Goal: Task Accomplishment & Management: Complete application form

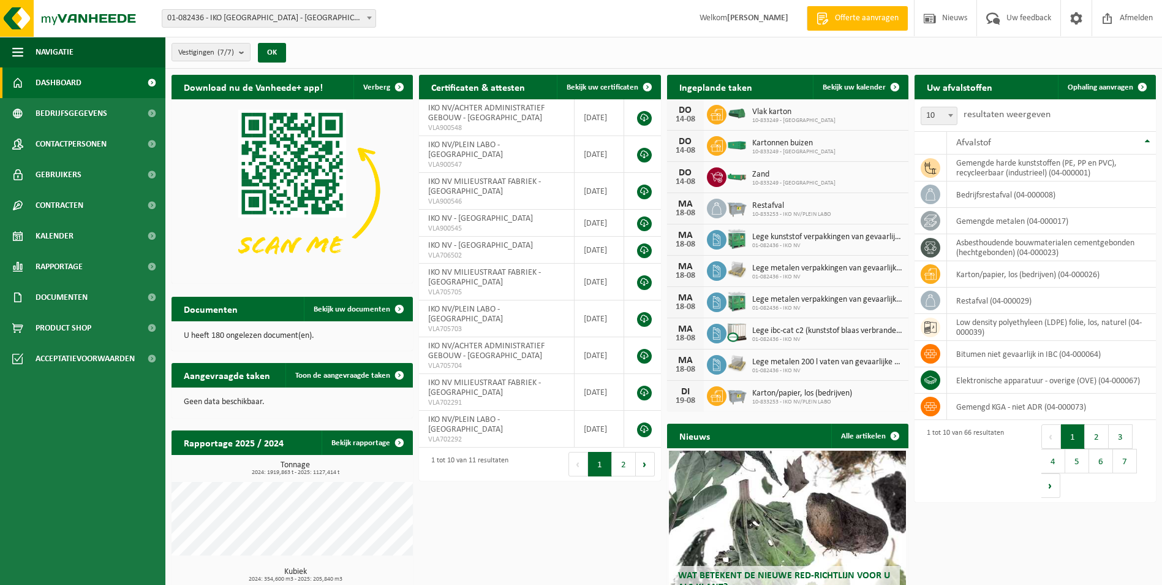
click at [709, 37] on div "Vestiging: 01-082436 - IKO NV - ANTWERPEN 10-833249 - IKO NV MILIEUSTRAAT FABRI…" at bounding box center [581, 18] width 1162 height 37
click at [1114, 93] on link "Ophaling aanvragen" at bounding box center [1106, 87] width 97 height 25
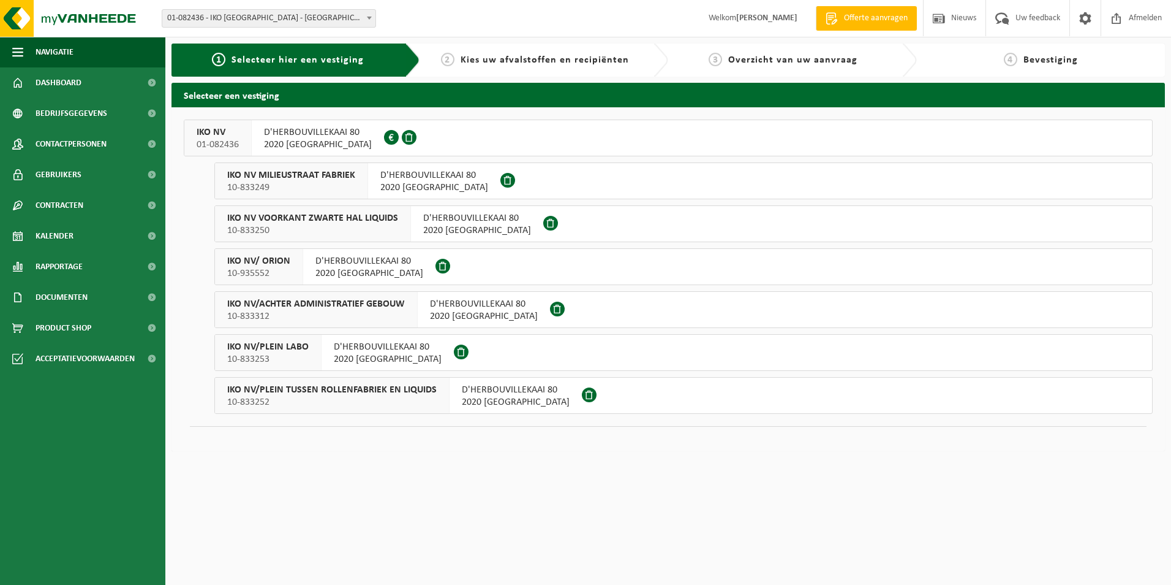
click at [219, 137] on span "IKO NV" at bounding box center [218, 132] width 42 height 12
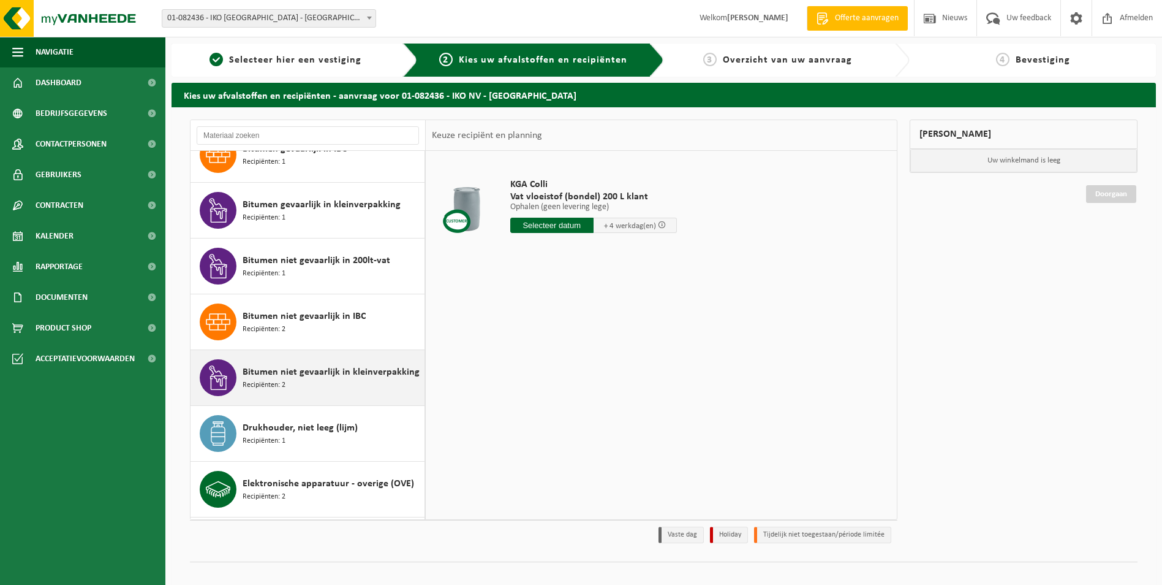
scroll to position [490, 0]
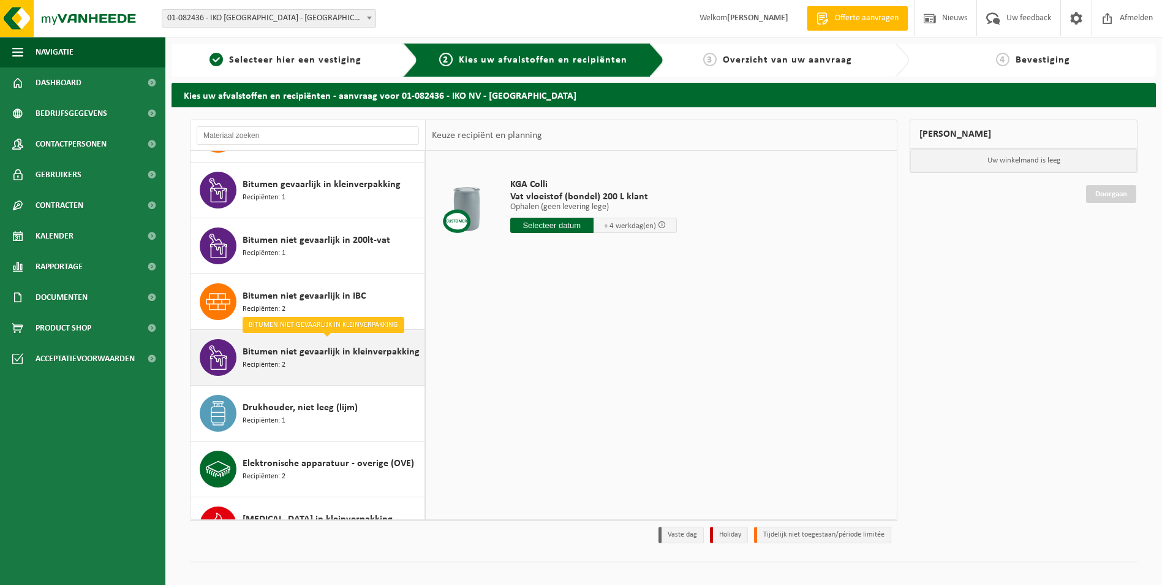
click at [320, 357] on span "Bitumen niet gevaarlijk in kleinverpakking" at bounding box center [331, 351] width 177 height 15
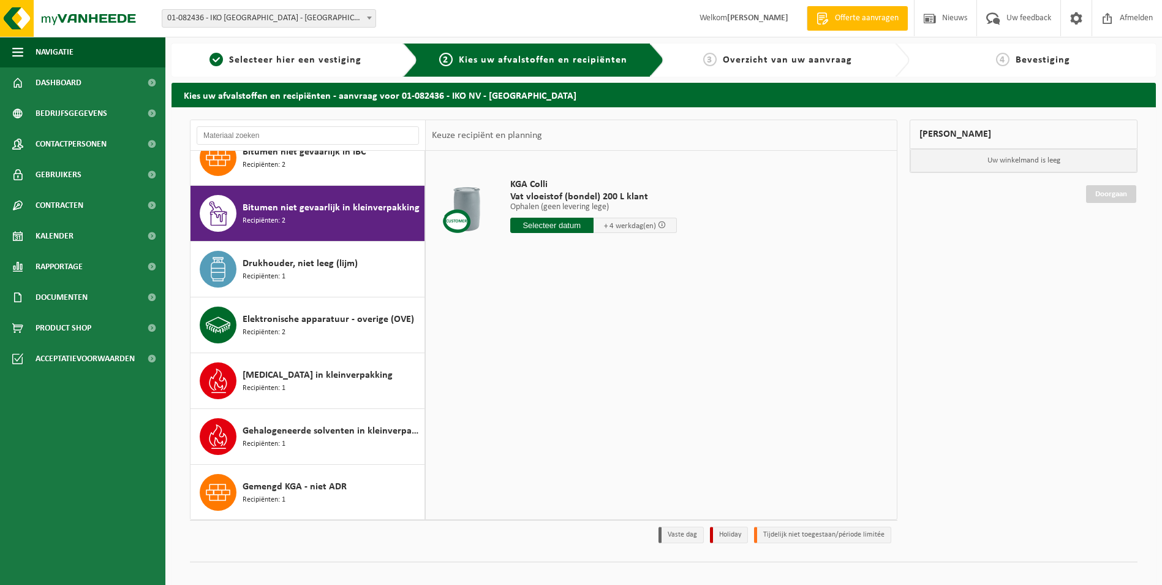
scroll to position [669, 0]
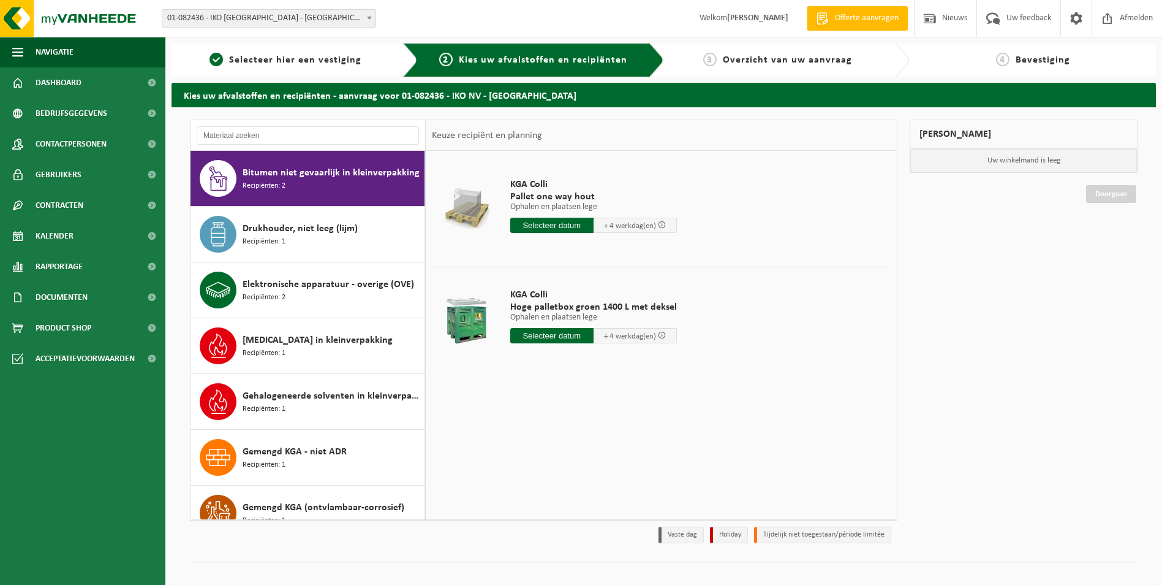
click at [564, 221] on input "text" at bounding box center [551, 225] width 83 height 15
click at [759, 220] on td "KGA Colli Pallet one way hout Ophalen en plaatsen lege Ophalen en plaatsen lege…" at bounding box center [696, 209] width 390 height 104
click at [532, 223] on input "text" at bounding box center [551, 225] width 83 height 15
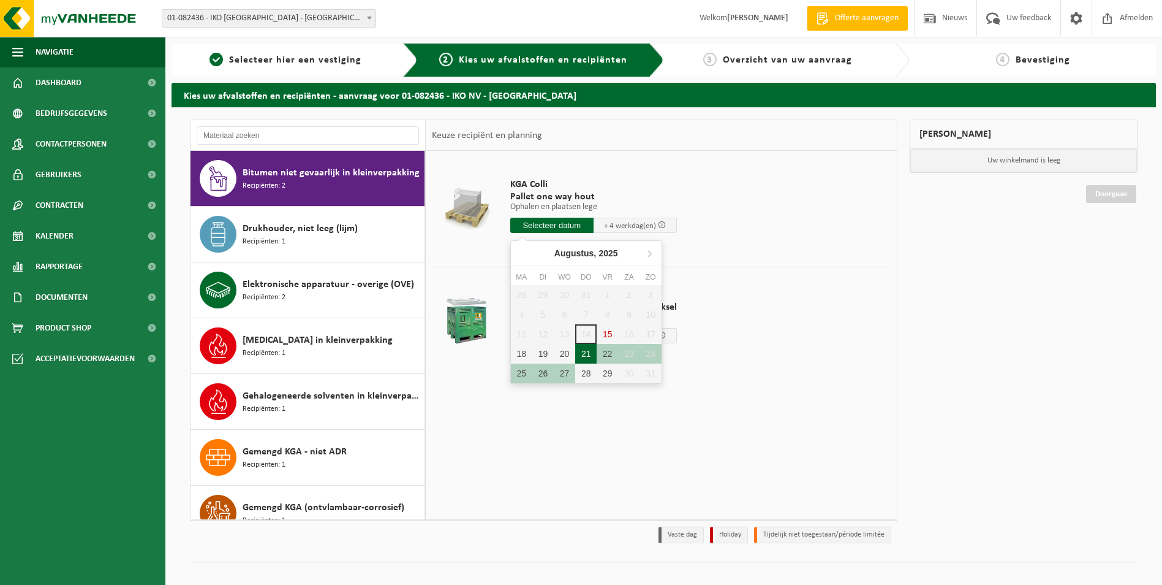
click at [585, 355] on div "21" at bounding box center [585, 354] width 21 height 20
type input "Van 2025-08-21"
type input "2025-08-21"
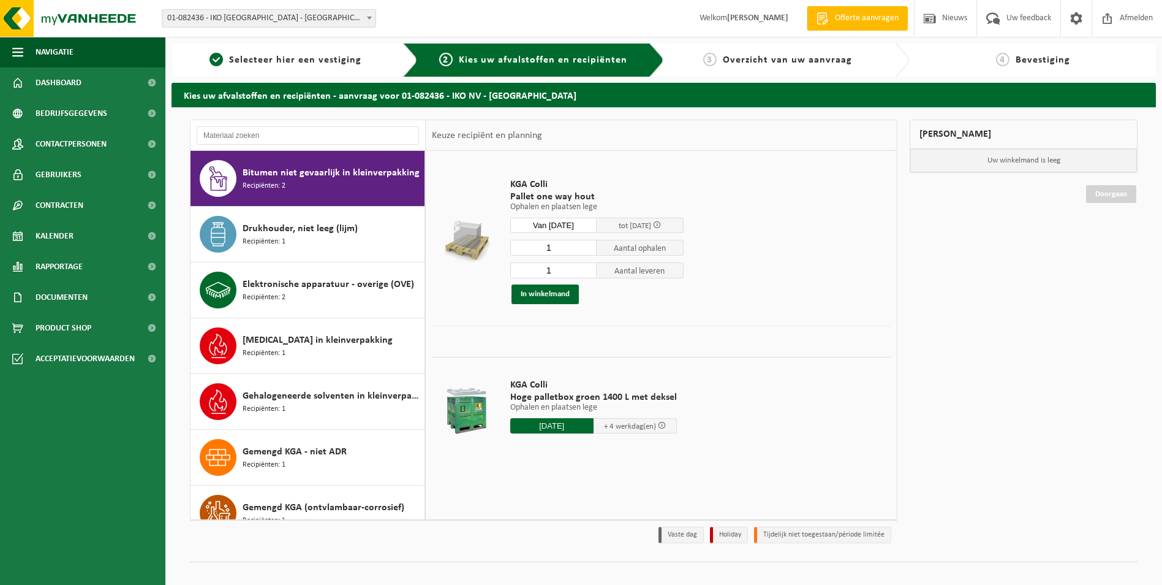
click at [555, 269] on input "1" at bounding box center [553, 270] width 87 height 16
type input "0"
click at [556, 255] on div "1 Aantal ophalen 0 Aantal leveren In winkelmand" at bounding box center [596, 271] width 173 height 65
click at [556, 249] on input "1" at bounding box center [553, 248] width 87 height 16
drag, startPoint x: 556, startPoint y: 249, endPoint x: 520, endPoint y: 242, distance: 36.9
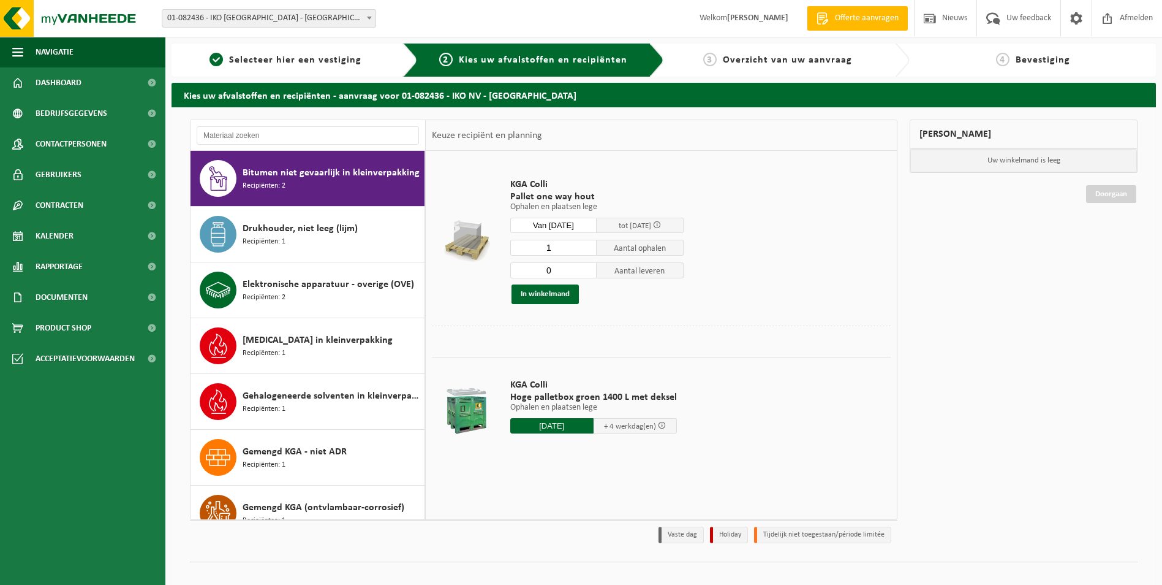
click at [520, 242] on input "1" at bounding box center [553, 248] width 87 height 16
type input "16"
click at [545, 295] on button "In winkelmand" at bounding box center [545, 294] width 67 height 20
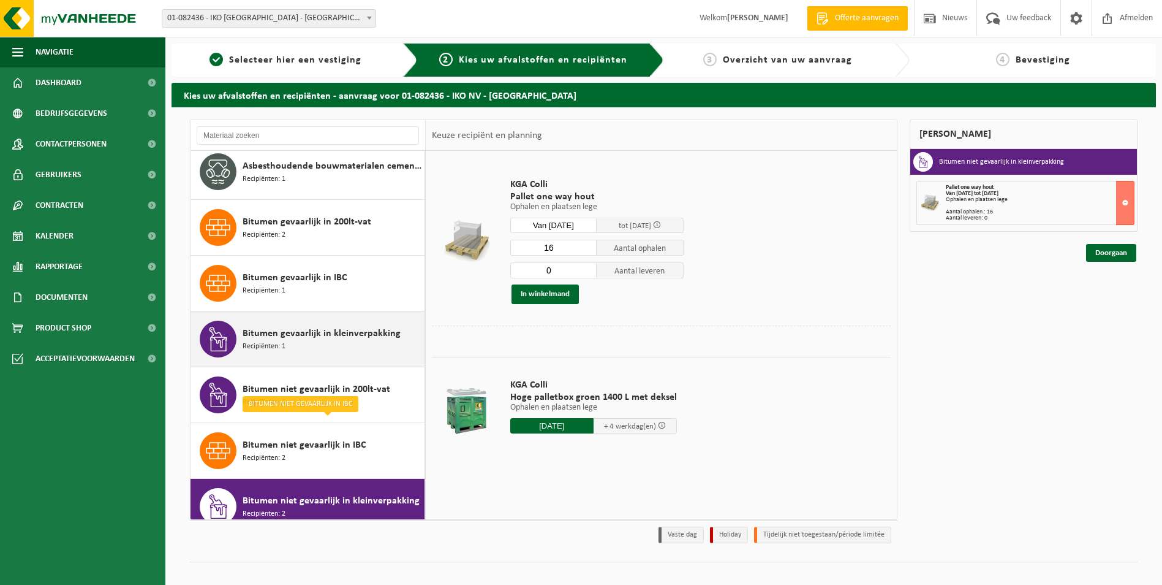
scroll to position [363, 0]
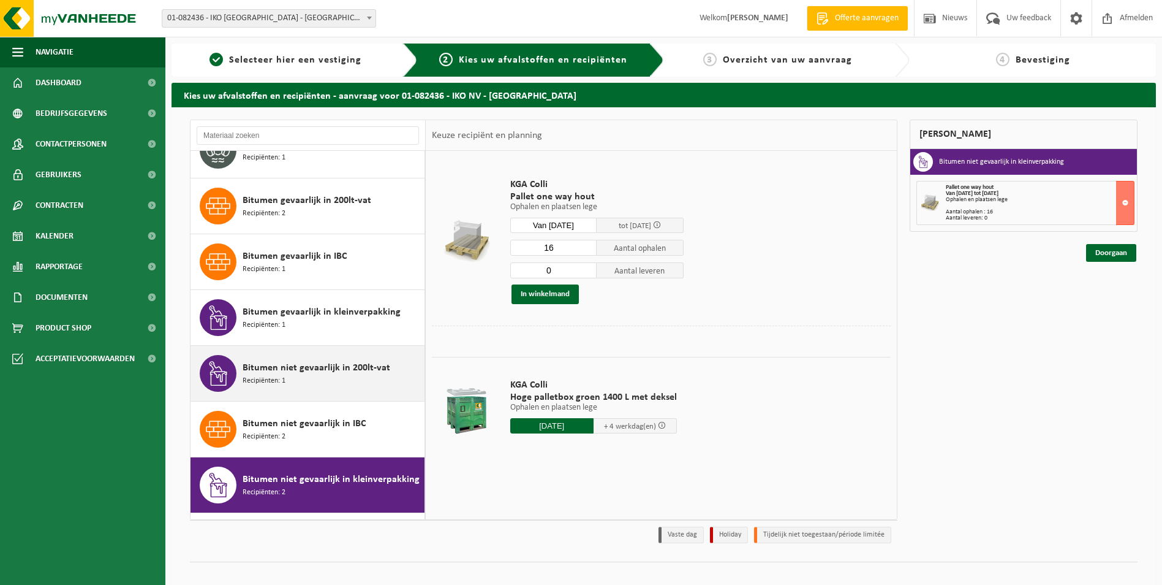
click at [310, 372] on span "Bitumen niet gevaarlijk in 200lt-vat" at bounding box center [317, 367] width 148 height 15
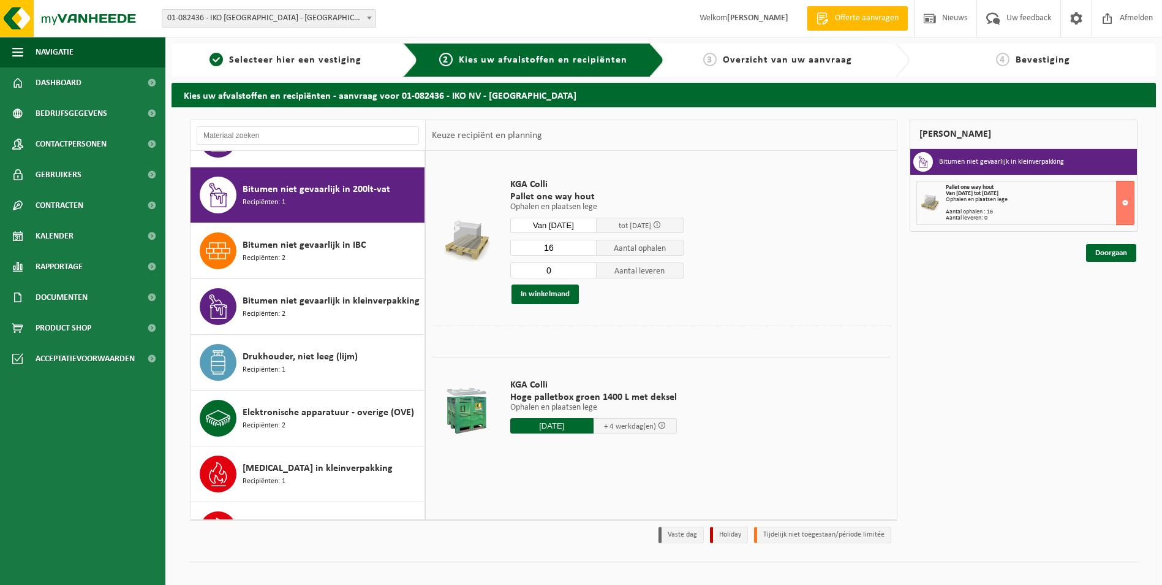
scroll to position [558, 0]
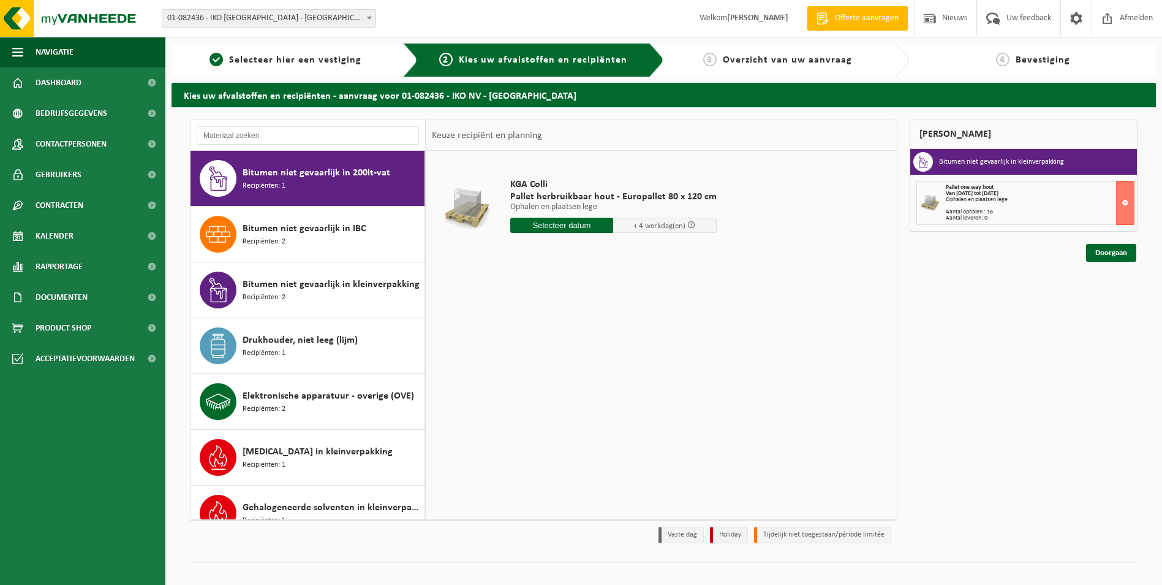
click at [579, 227] on input "text" at bounding box center [562, 225] width 104 height 15
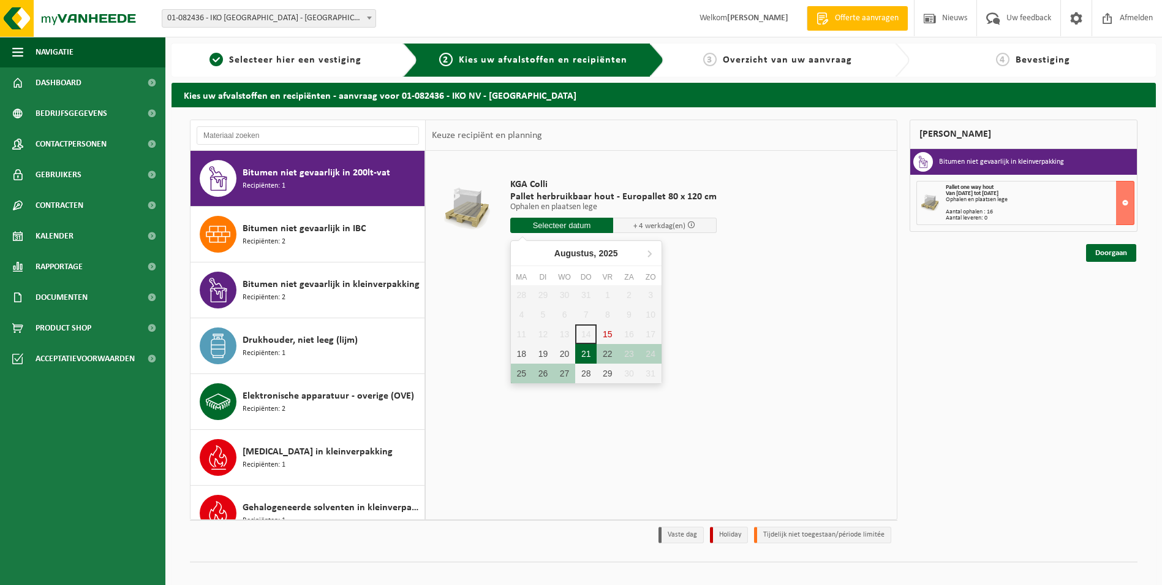
click at [587, 352] on div "21" at bounding box center [585, 354] width 21 height 20
type input "Van 2025-08-21"
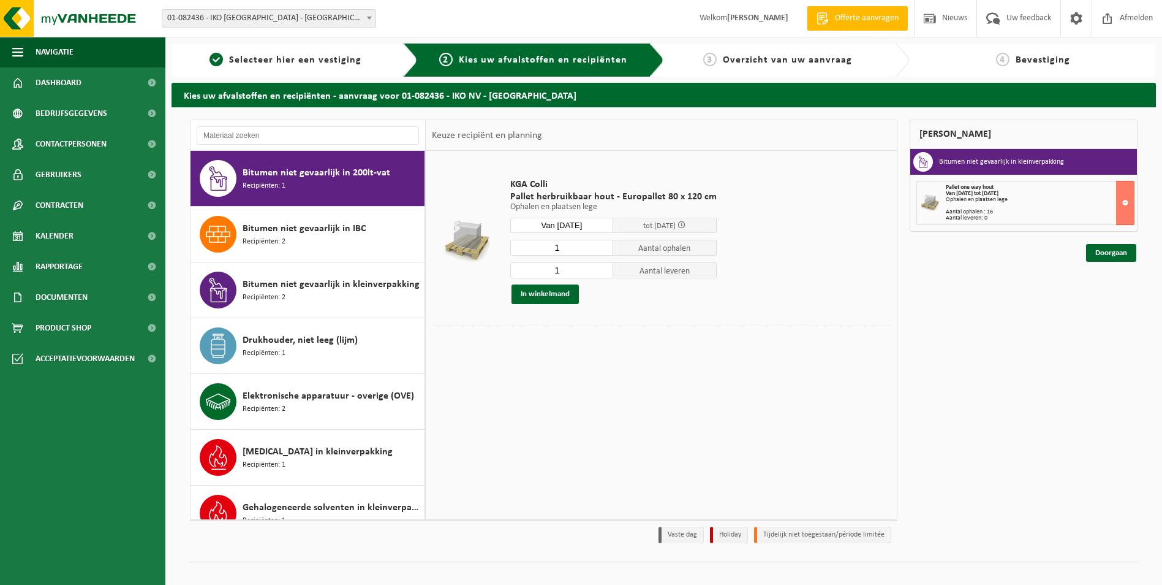
drag, startPoint x: 556, startPoint y: 250, endPoint x: 548, endPoint y: 248, distance: 8.2
click at [550, 249] on input "1" at bounding box center [562, 248] width 104 height 16
type input "2"
drag, startPoint x: 566, startPoint y: 267, endPoint x: 537, endPoint y: 266, distance: 28.8
click at [537, 266] on input "1" at bounding box center [562, 270] width 104 height 16
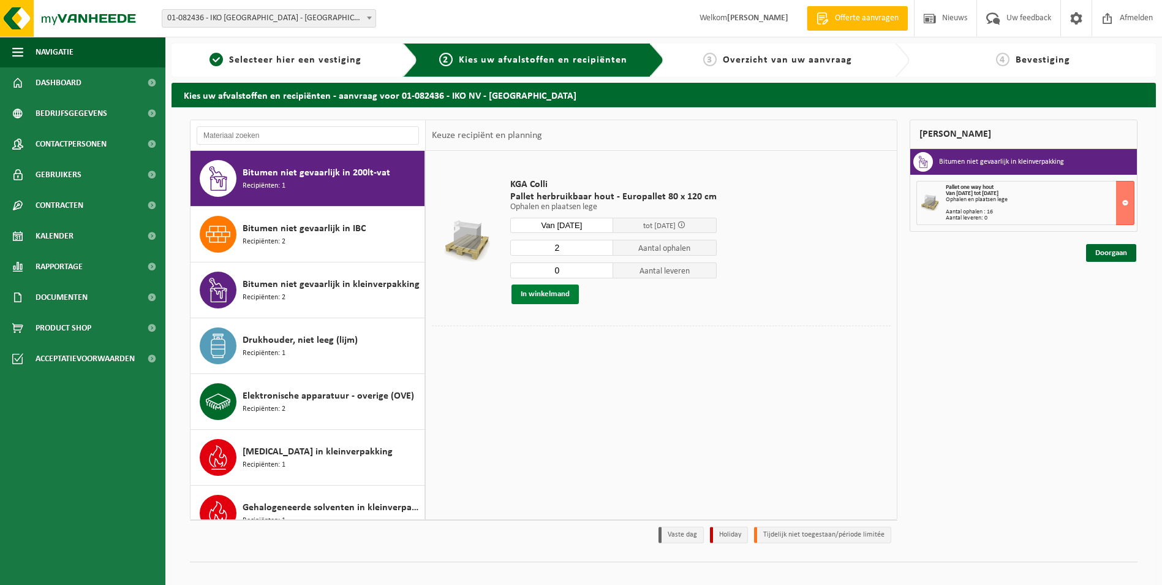
type input "0"
click at [548, 292] on button "In winkelmand" at bounding box center [545, 294] width 67 height 20
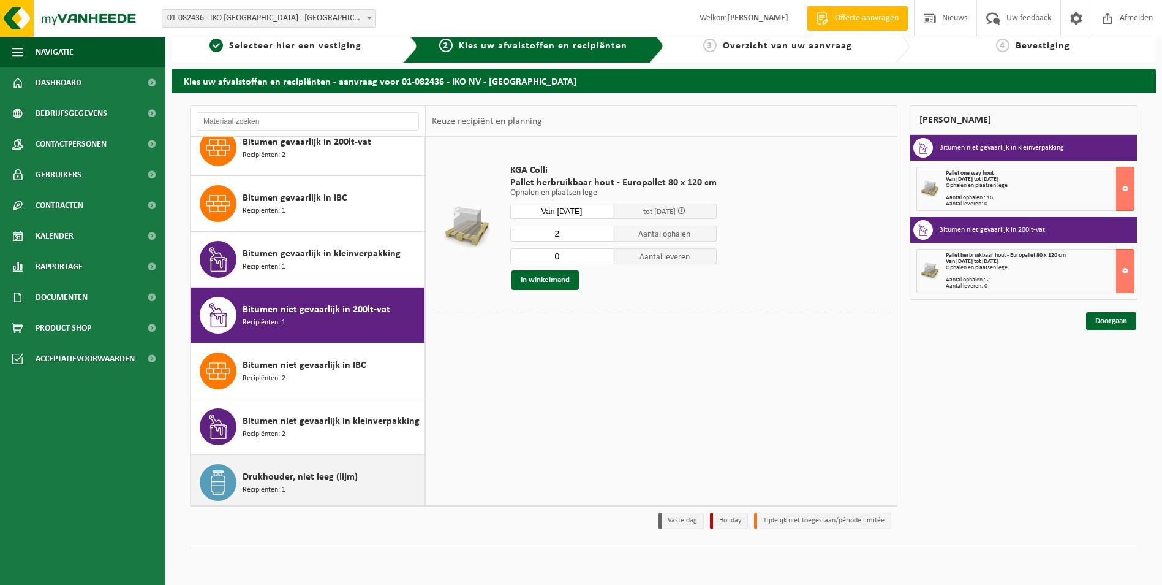
scroll to position [496, 0]
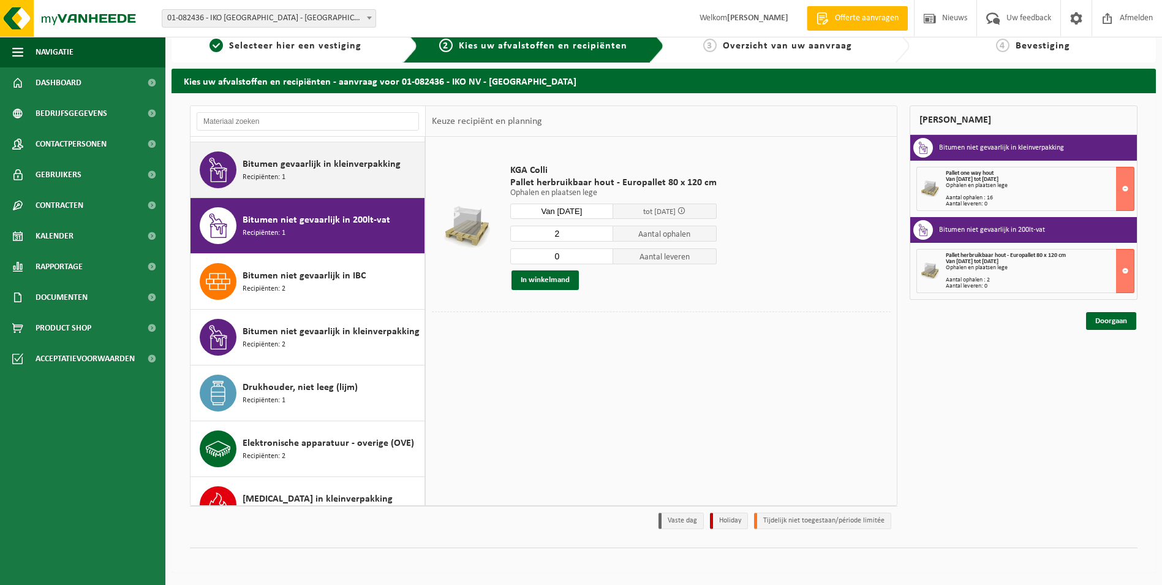
click at [346, 168] on span "Bitumen gevaarlijk in kleinverpakking" at bounding box center [322, 164] width 158 height 15
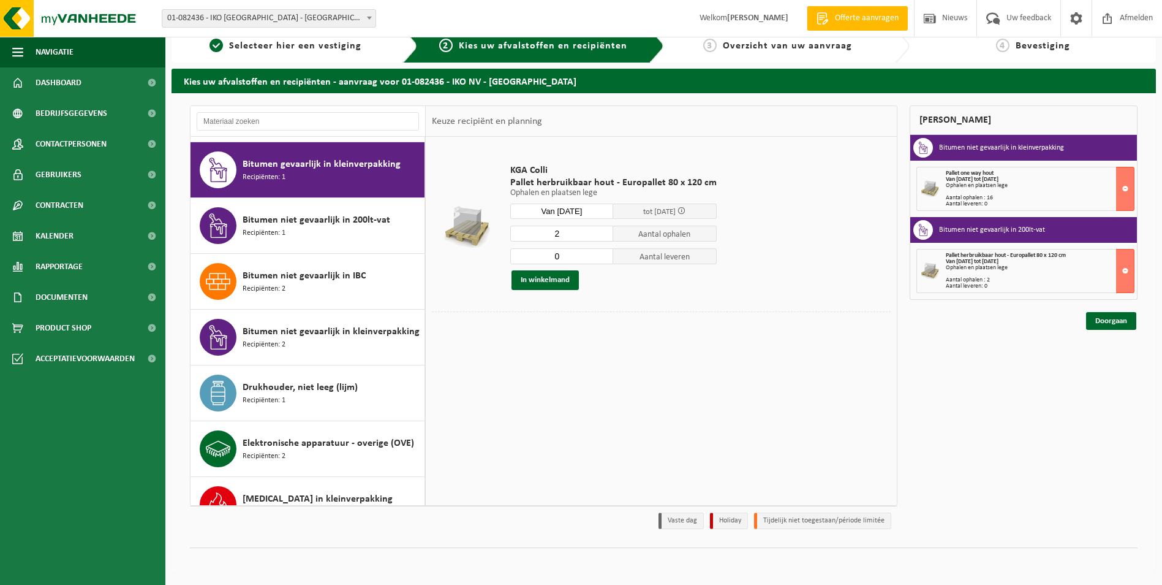
scroll to position [502, 0]
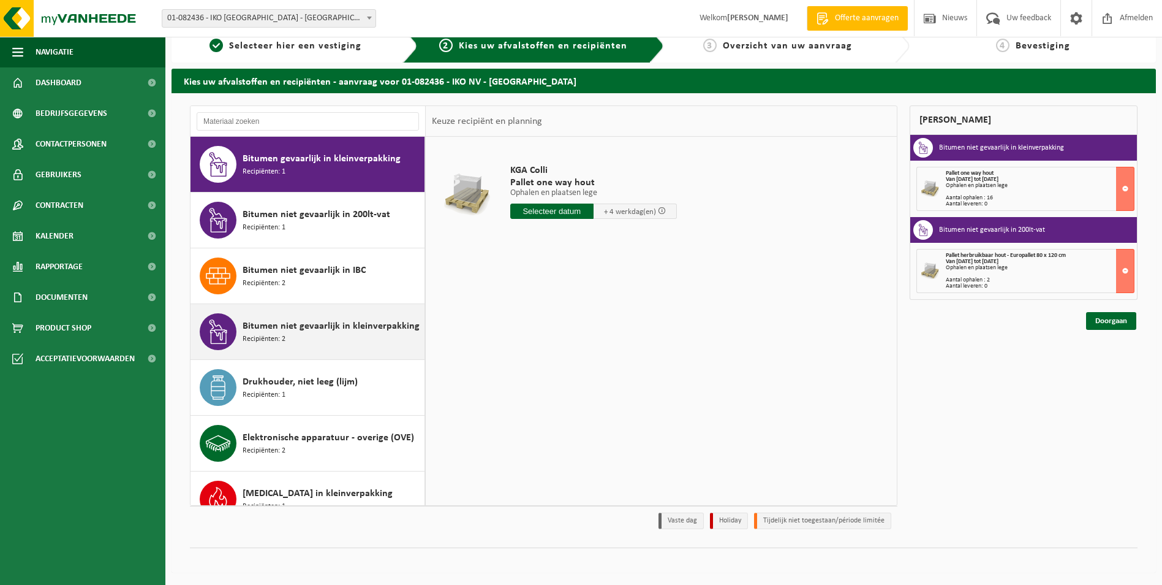
click at [302, 336] on div "Bitumen niet gevaarlijk in kleinverpakking Recipiënten: 2" at bounding box center [332, 331] width 179 height 37
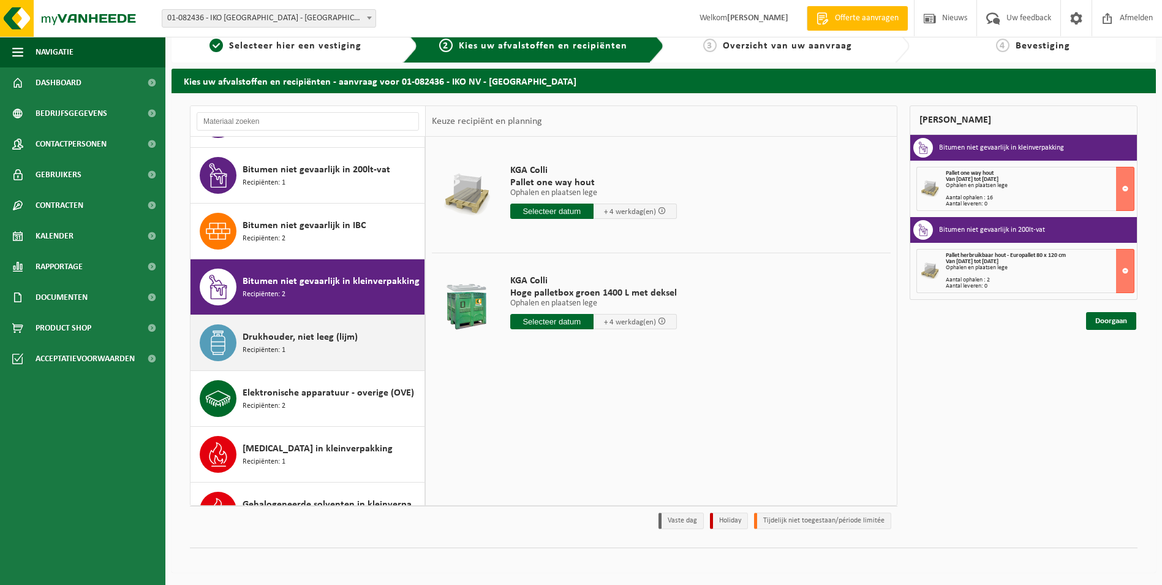
scroll to position [485, 0]
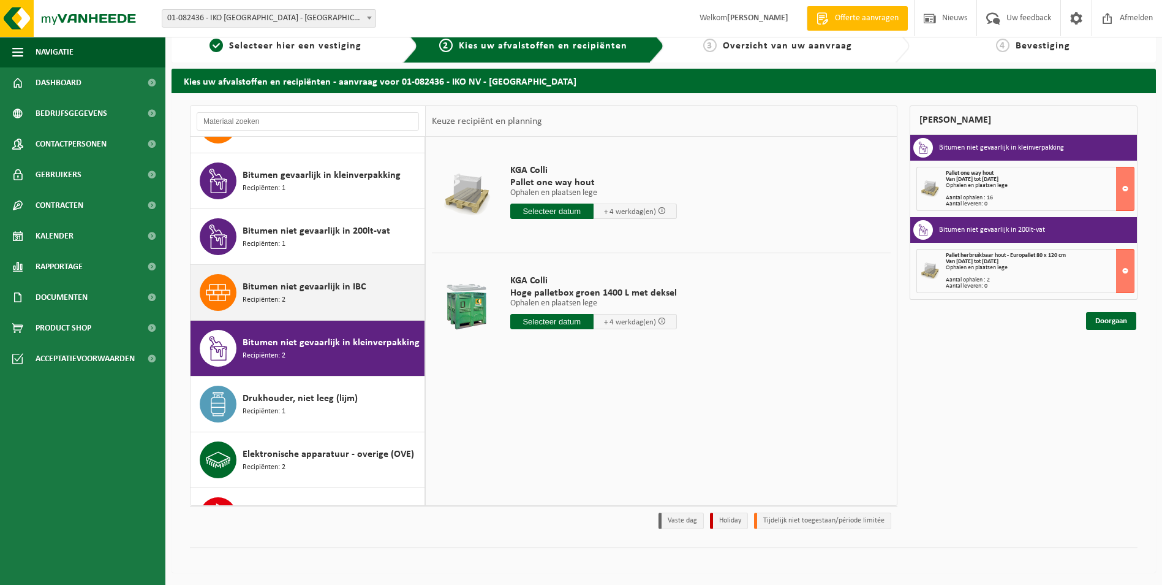
click at [309, 292] on span "Bitumen niet gevaarlijk in IBC" at bounding box center [304, 286] width 123 height 15
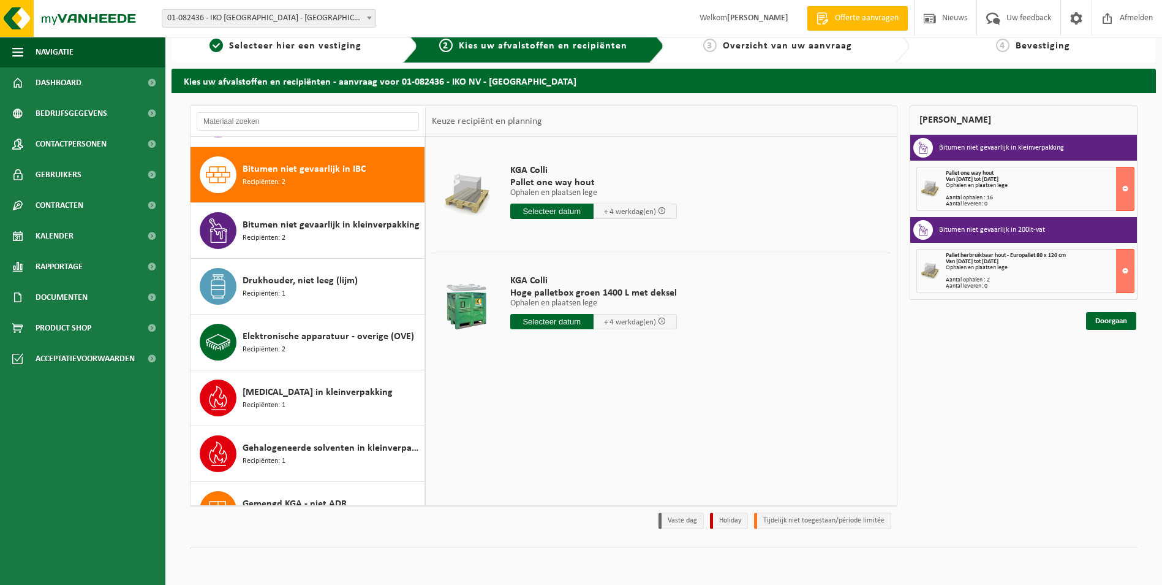
scroll to position [613, 0]
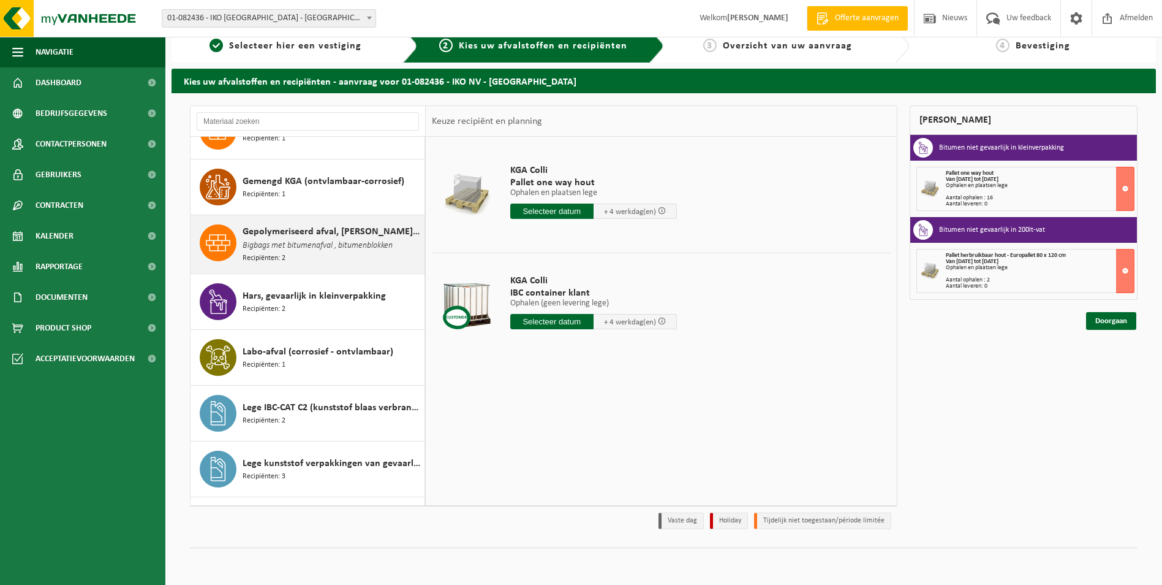
click at [331, 233] on span "Gepolymeriseerd afval, [PERSON_NAME], niet recycleerbaar, technisch niet brandb…" at bounding box center [332, 231] width 179 height 15
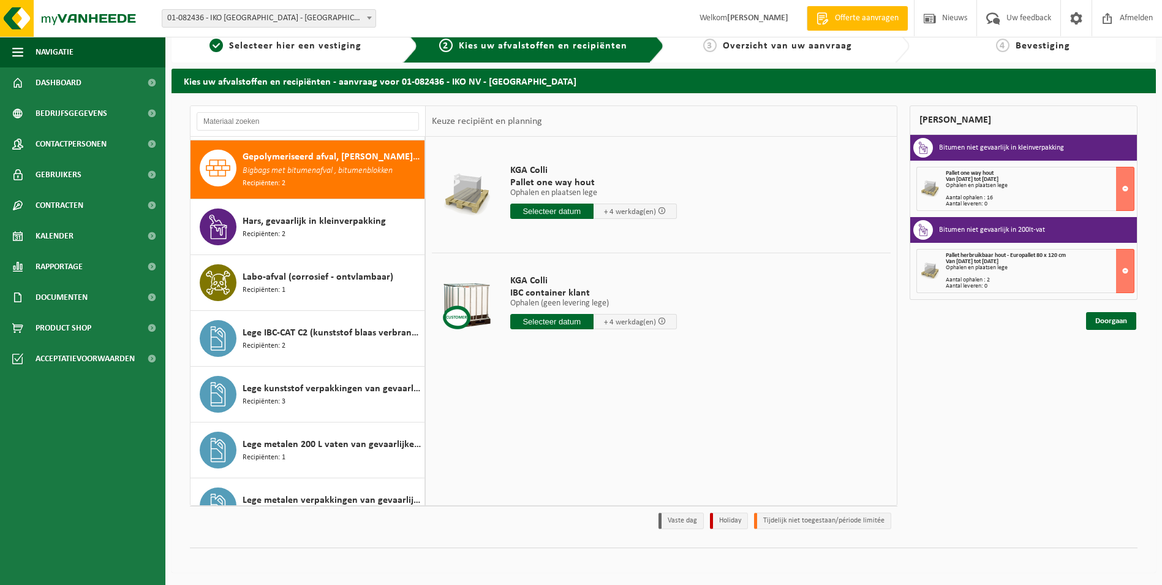
scroll to position [1059, 0]
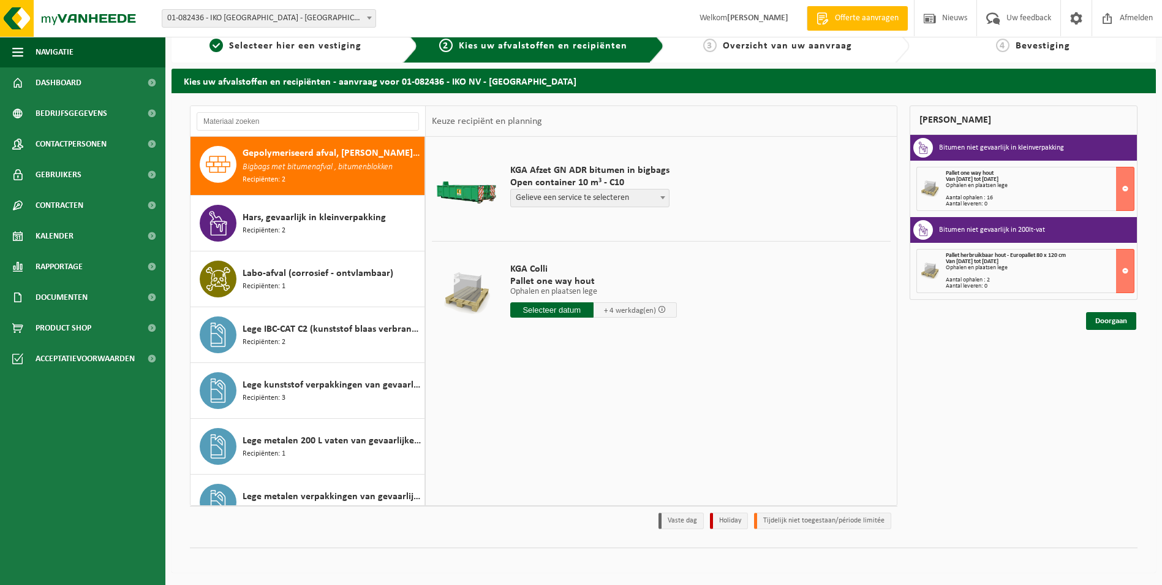
click at [569, 312] on input "text" at bounding box center [551, 309] width 83 height 15
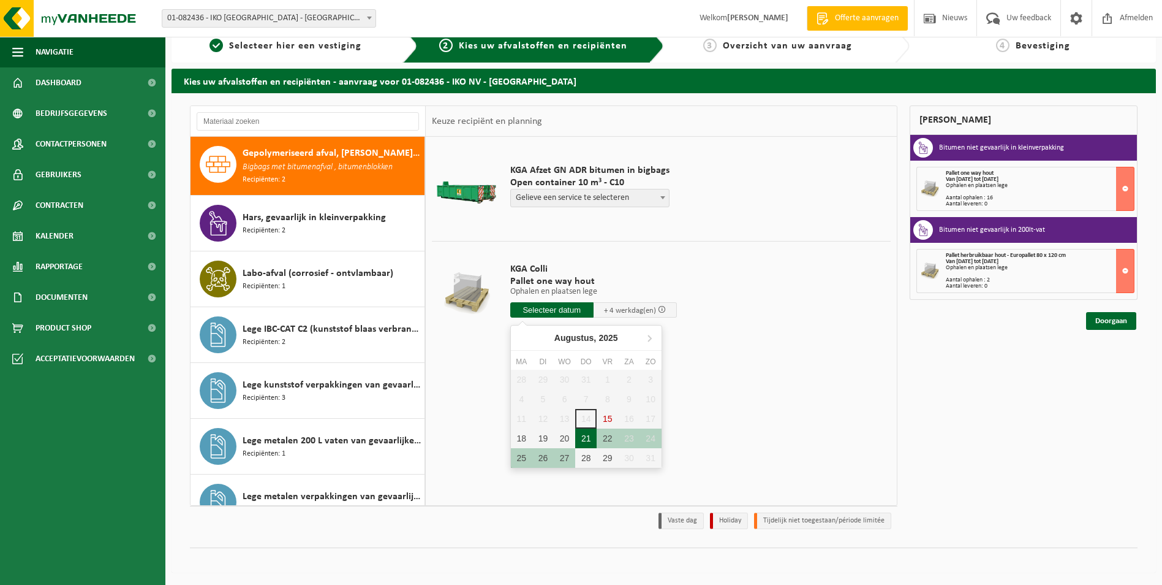
click at [590, 438] on div "21" at bounding box center [585, 438] width 21 height 20
type input "Van 2025-08-21"
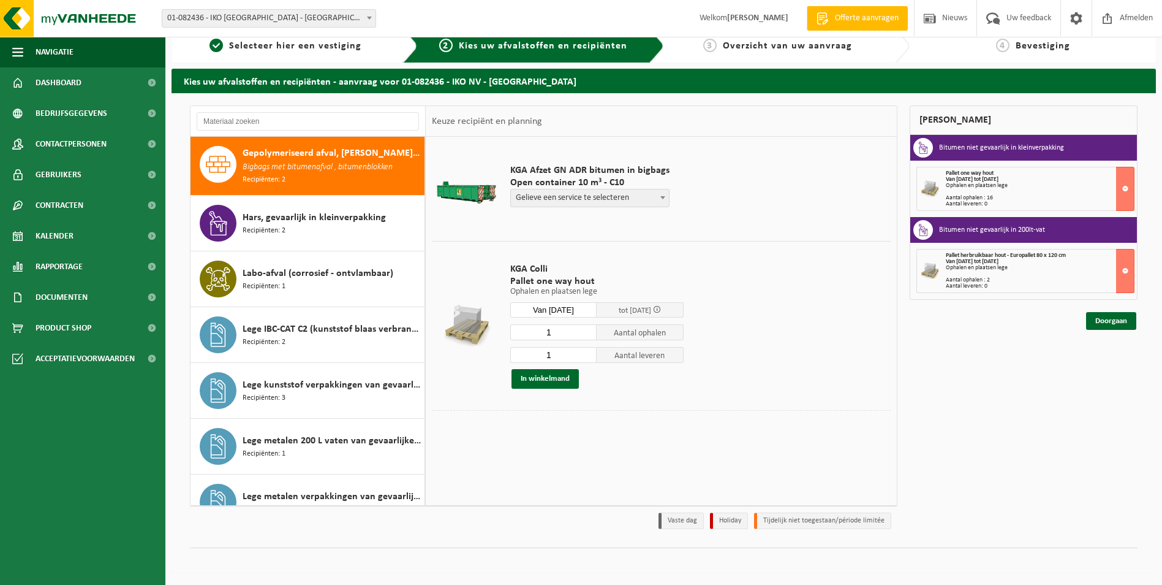
drag, startPoint x: 565, startPoint y: 334, endPoint x: 437, endPoint y: 316, distance: 128.8
click at [437, 316] on tr "KGA Colli Pallet one way hout Ophalen en plaatsen lege Ophalen en plaatsen lege…" at bounding box center [661, 325] width 459 height 169
type input "11"
drag, startPoint x: 566, startPoint y: 355, endPoint x: 505, endPoint y: 352, distance: 61.4
click at [505, 352] on div "KGA Colli Pallet one way hout Ophalen en plaatsen lege Ophalen en plaatsen lege…" at bounding box center [597, 326] width 186 height 150
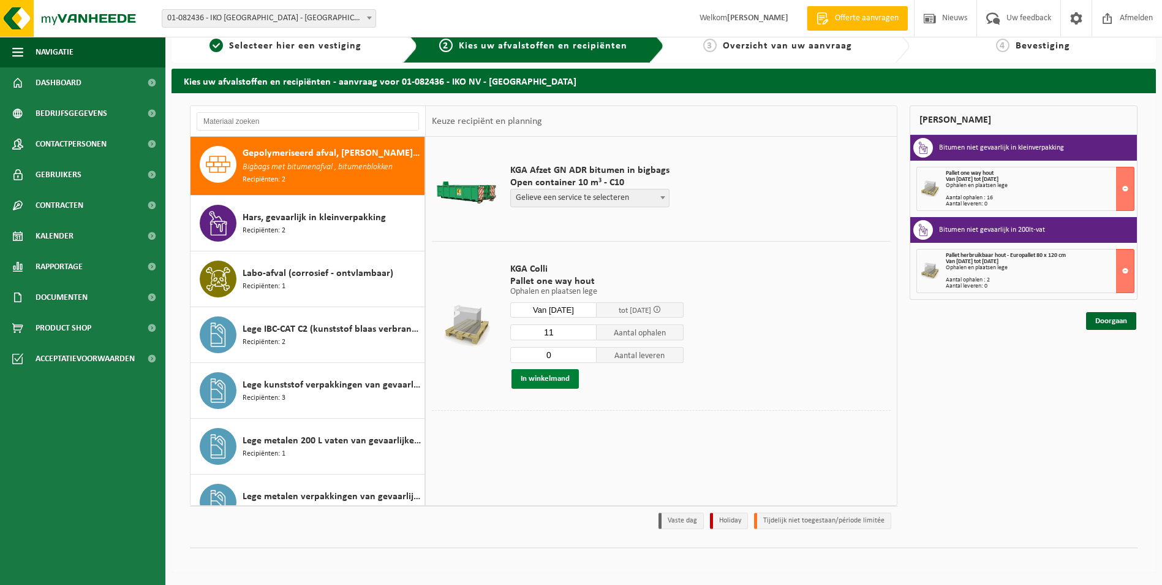
type input "0"
click at [557, 376] on button "In winkelmand" at bounding box center [545, 379] width 67 height 20
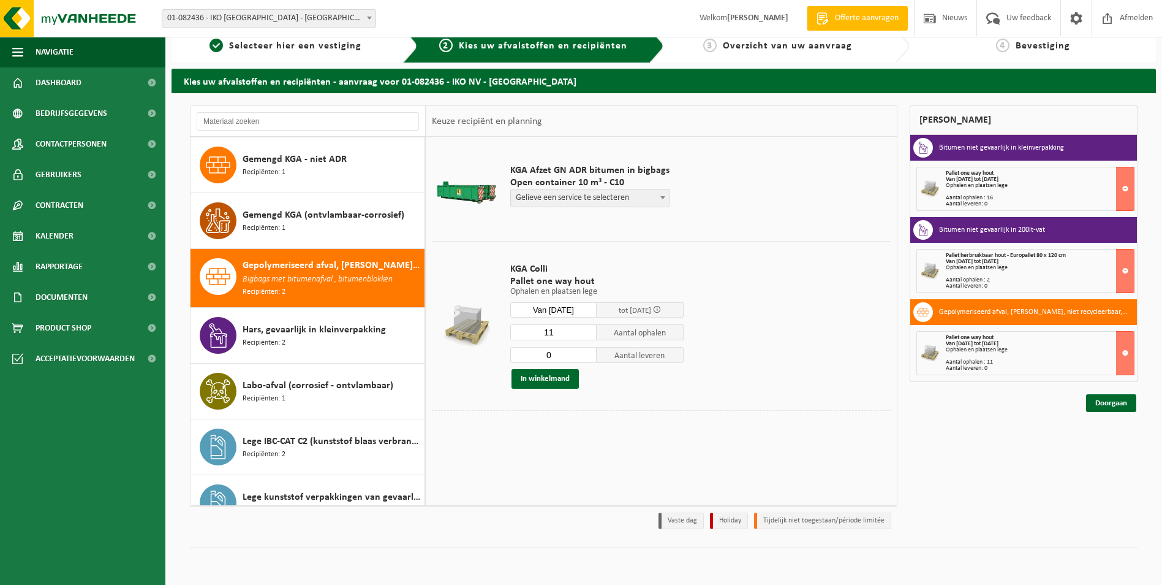
scroll to position [937, 0]
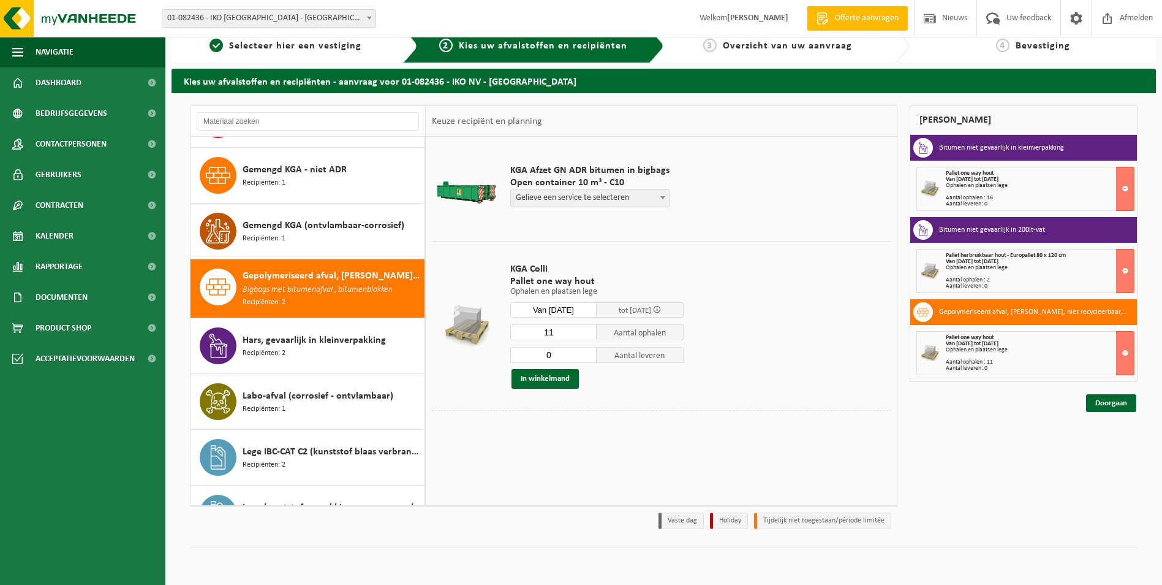
click at [984, 265] on div "Ophalen en plaatsen lege" at bounding box center [1040, 268] width 188 height 6
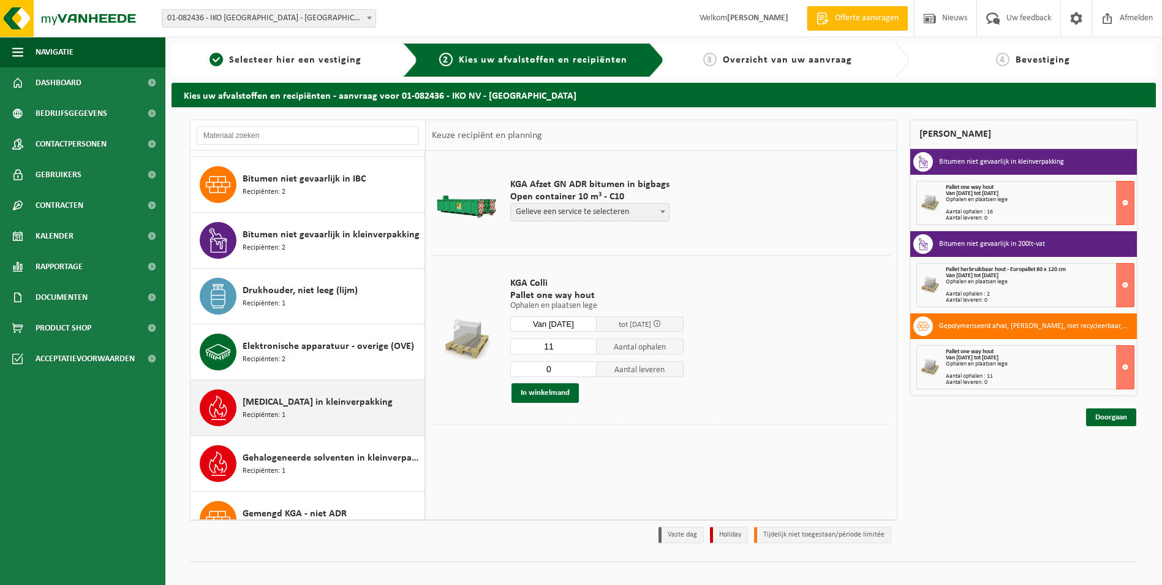
scroll to position [508, 0]
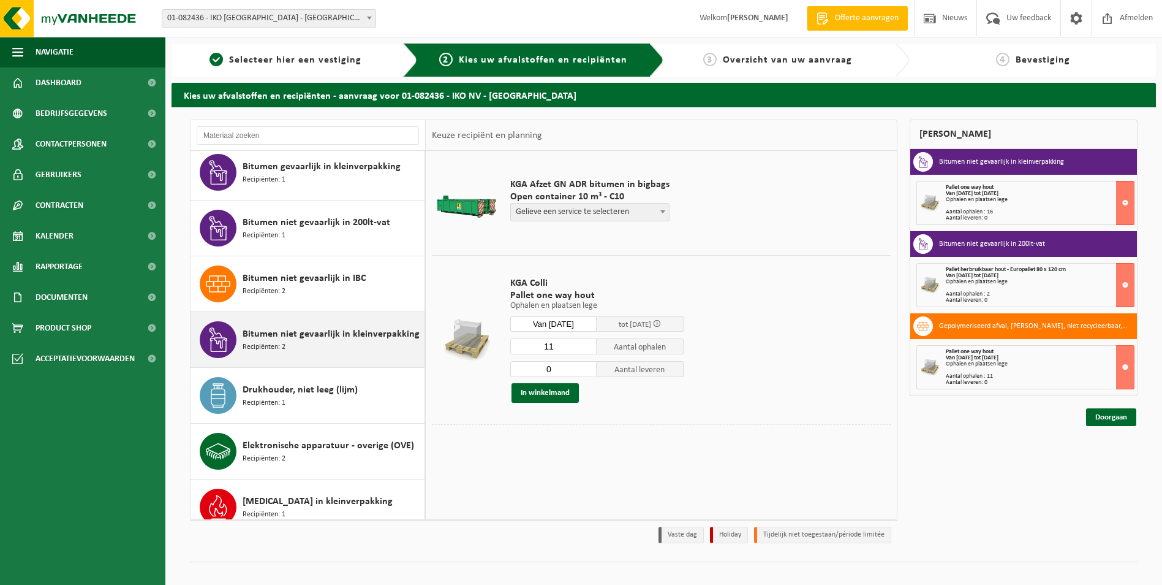
click at [319, 341] on div "Bitumen niet gevaarlijk in kleinverpakking Recipiënten: 2" at bounding box center [332, 339] width 179 height 37
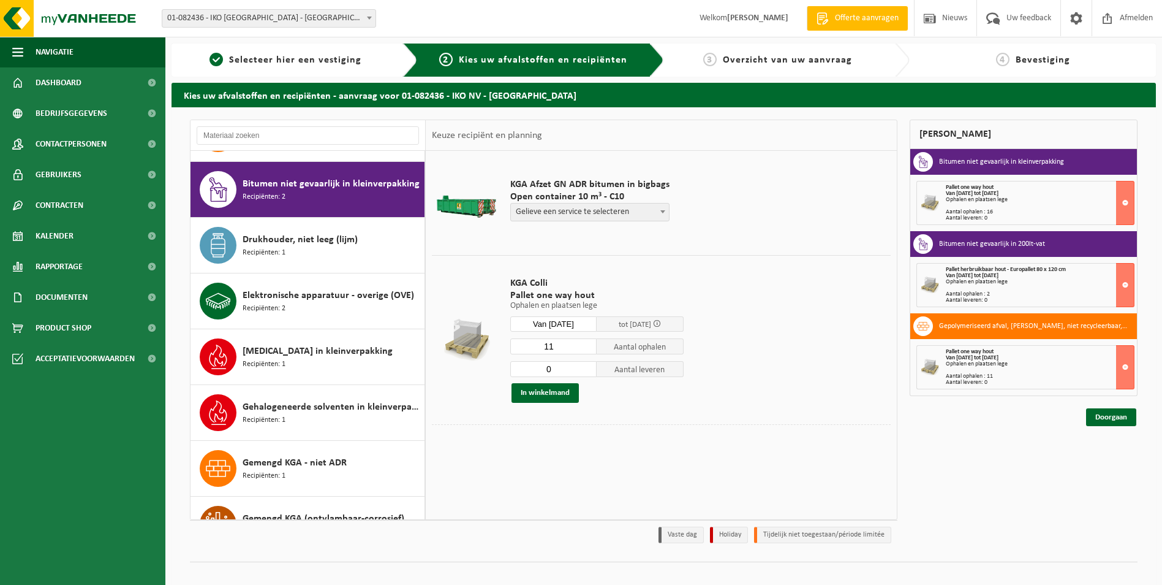
scroll to position [669, 0]
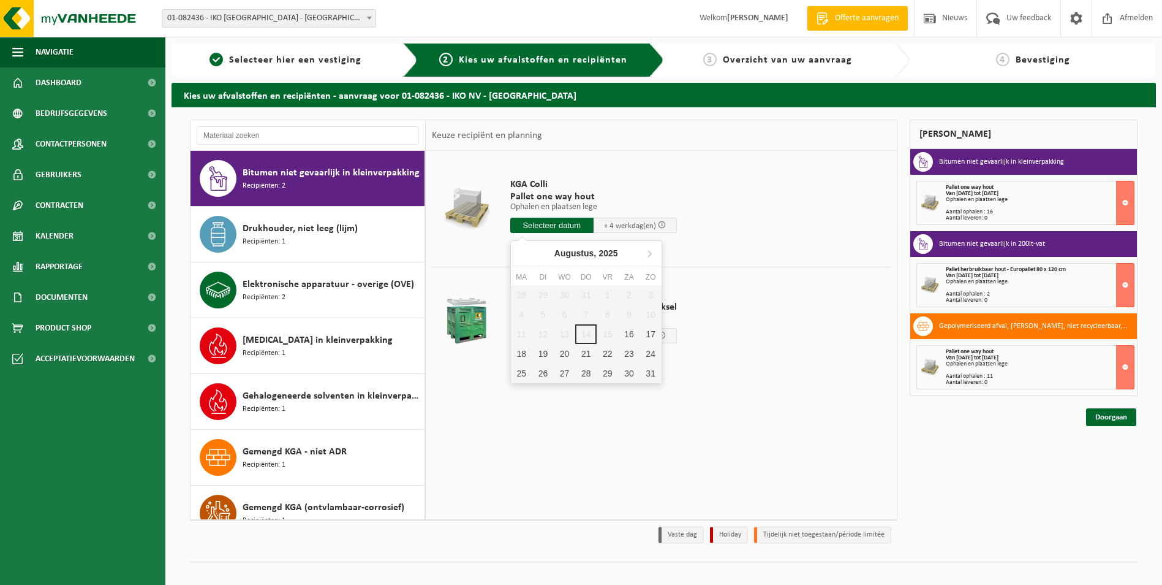
click at [556, 220] on input "text" at bounding box center [551, 225] width 83 height 15
click at [583, 351] on div "21" at bounding box center [585, 354] width 21 height 20
type input "Van 2025-08-21"
type input "2025-08-21"
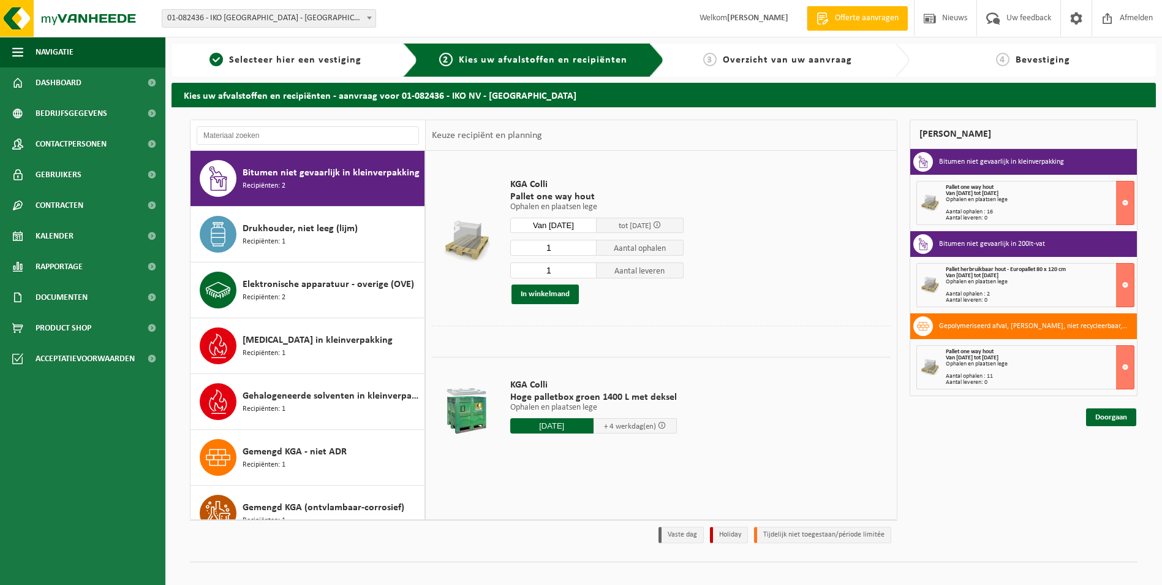
drag, startPoint x: 564, startPoint y: 265, endPoint x: 516, endPoint y: 268, distance: 48.5
click at [520, 268] on input "1" at bounding box center [553, 270] width 87 height 16
type input "0"
click at [544, 293] on button "In winkelmand" at bounding box center [545, 294] width 67 height 20
drag, startPoint x: 557, startPoint y: 250, endPoint x: 534, endPoint y: 245, distance: 23.2
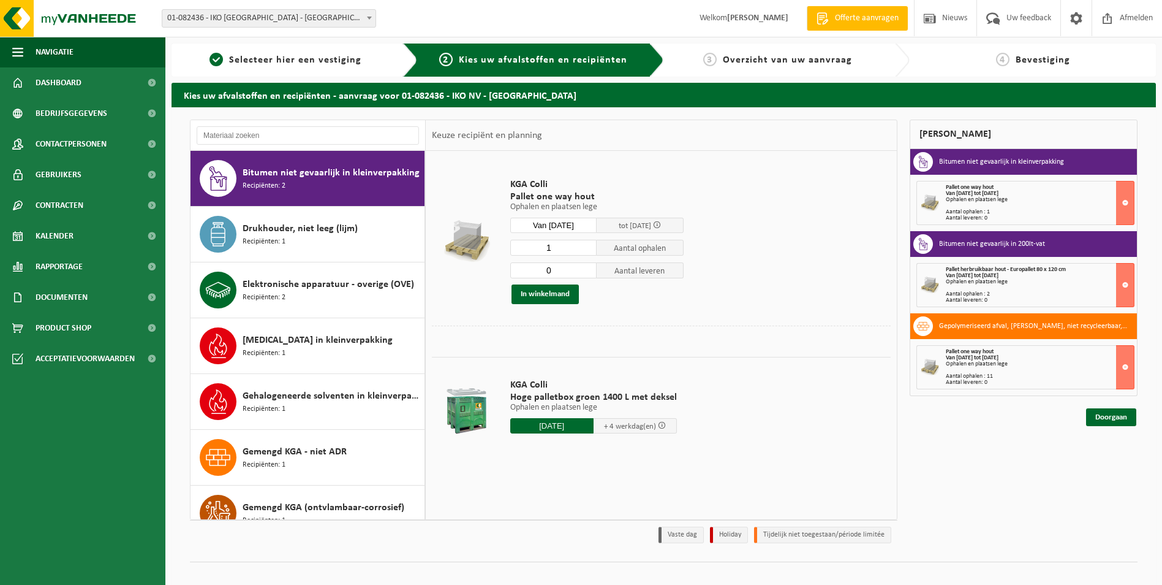
click at [540, 243] on input "1" at bounding box center [553, 248] width 87 height 16
type input "17"
click at [551, 290] on button "In winkelmand" at bounding box center [545, 294] width 67 height 20
click at [1106, 417] on link "Doorgaan" at bounding box center [1111, 417] width 50 height 18
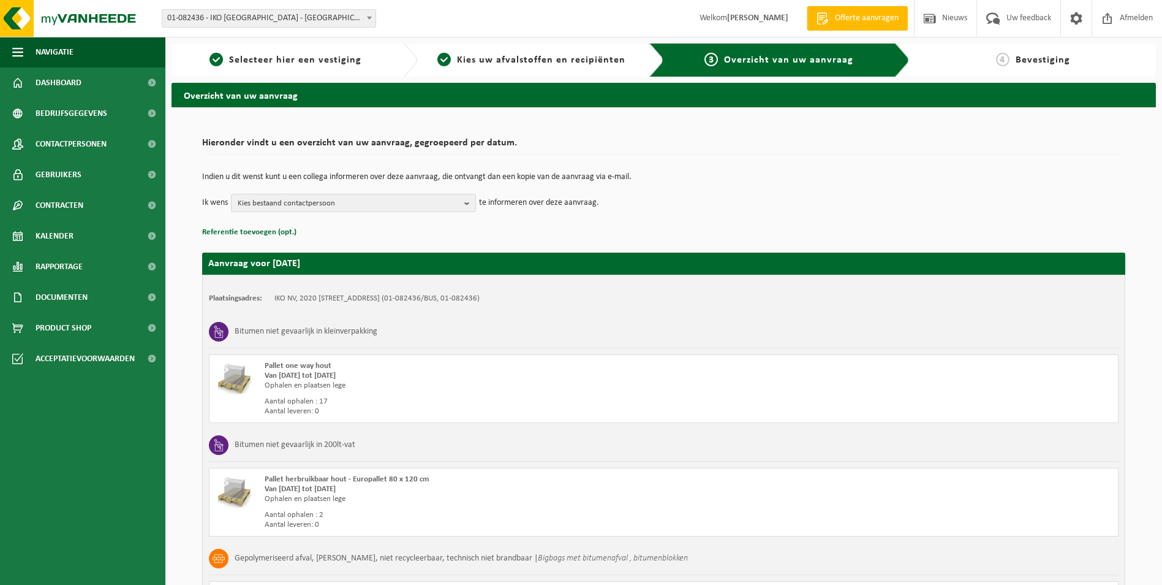
click at [456, 212] on div "Indien u dit wenst kunt u een collega informeren over deze aanvraag, die ontvan…" at bounding box center [663, 193] width 923 height 64
click at [456, 211] on span "Kies bestaand contactpersoon" at bounding box center [349, 203] width 222 height 18
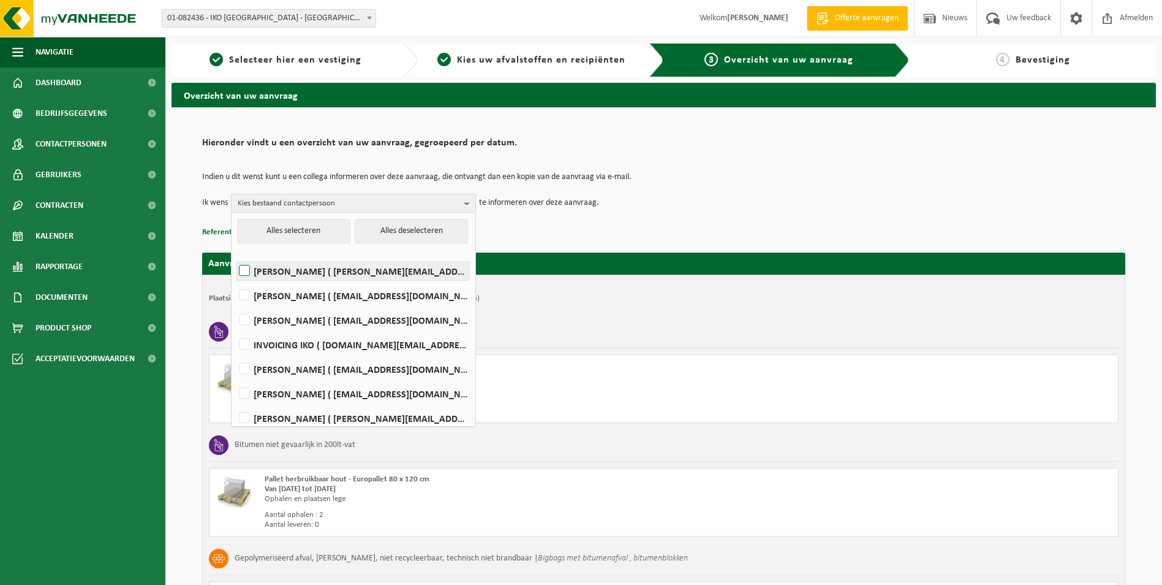
click at [244, 272] on label "KEVIN DE MEYER ( kevin.demeyer@iko.com )" at bounding box center [352, 271] width 233 height 18
click at [235, 255] on input "KEVIN DE MEYER ( kevin.demeyer@iko.com )" at bounding box center [234, 255] width 1 height 1
checkbox input "true"
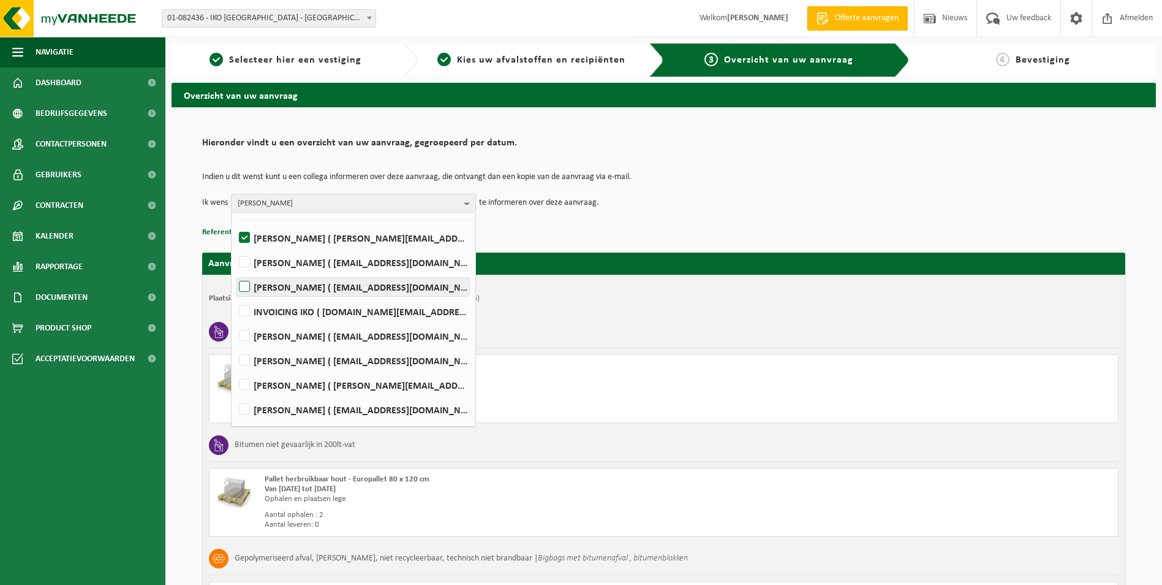
scroll to position [61, 0]
click at [244, 305] on label "Christel Ruyssers ( christel.ruyssers@iko.com )" at bounding box center [352, 307] width 233 height 18
click at [235, 292] on input "Christel Ruyssers ( christel.ruyssers@iko.com )" at bounding box center [234, 292] width 1 height 1
checkbox input "true"
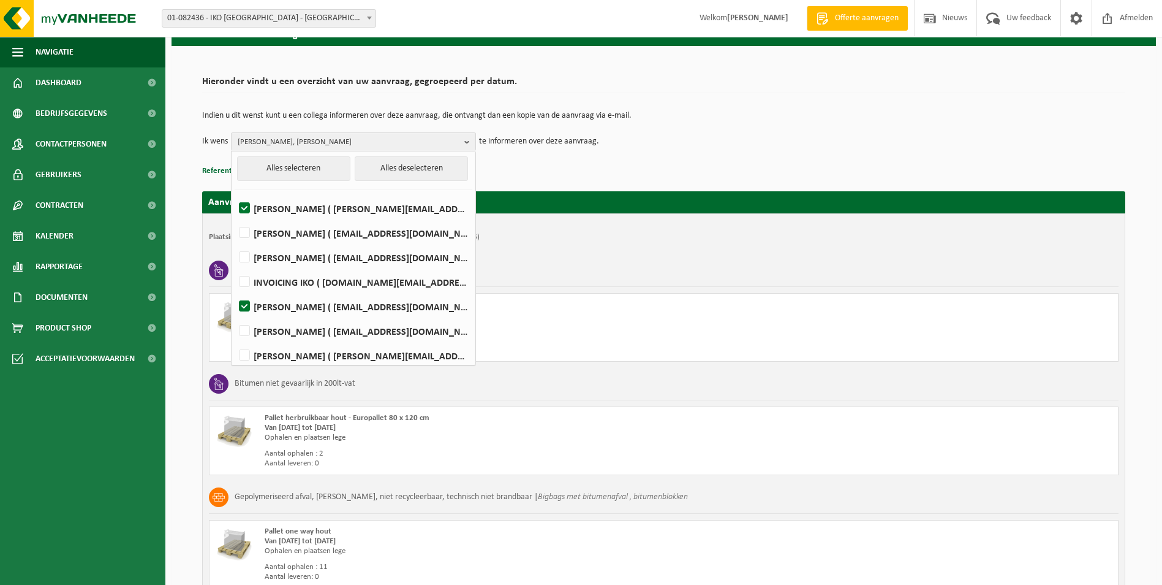
scroll to position [0, 0]
click at [241, 284] on label "INVOICING IKO ( invoices.iko.be@iko.com )" at bounding box center [352, 283] width 233 height 18
click at [235, 268] on input "INVOICING IKO ( invoices.iko.be@iko.com )" at bounding box center [234, 267] width 1 height 1
checkbox input "true"
click at [700, 159] on div "Indien u dit wenst kunt u een collega informeren over deze aanvraag, die ontvan…" at bounding box center [663, 131] width 923 height 64
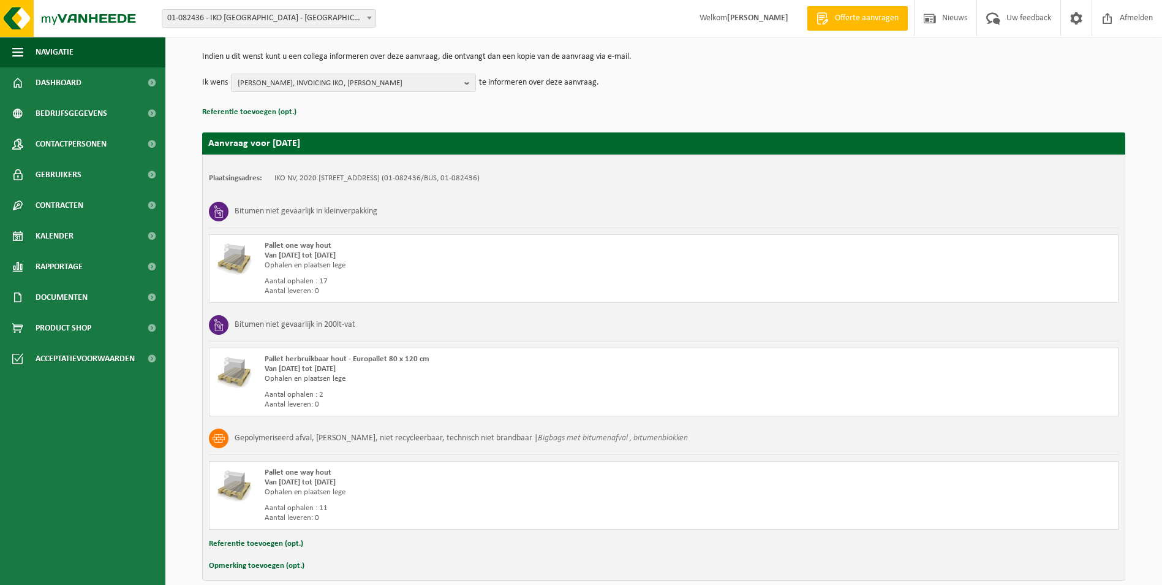
scroll to position [178, 0]
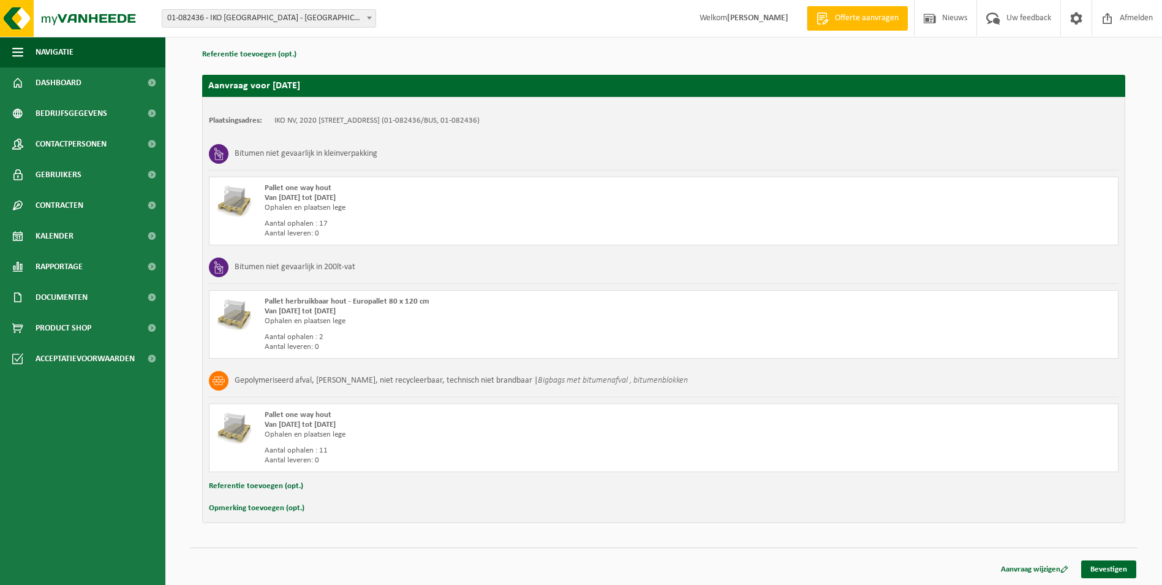
click at [268, 513] on button "Opmerking toevoegen (opt.)" at bounding box center [257, 508] width 96 height 16
click at [350, 513] on input "text" at bounding box center [688, 509] width 838 height 18
type input "Bitumenafval expeditie: 8 x dozen, 2x vaten, 11 x big bag, 8 x emmers, 1 x zakk…"
click at [1117, 568] on link "Bevestigen" at bounding box center [1108, 571] width 55 height 18
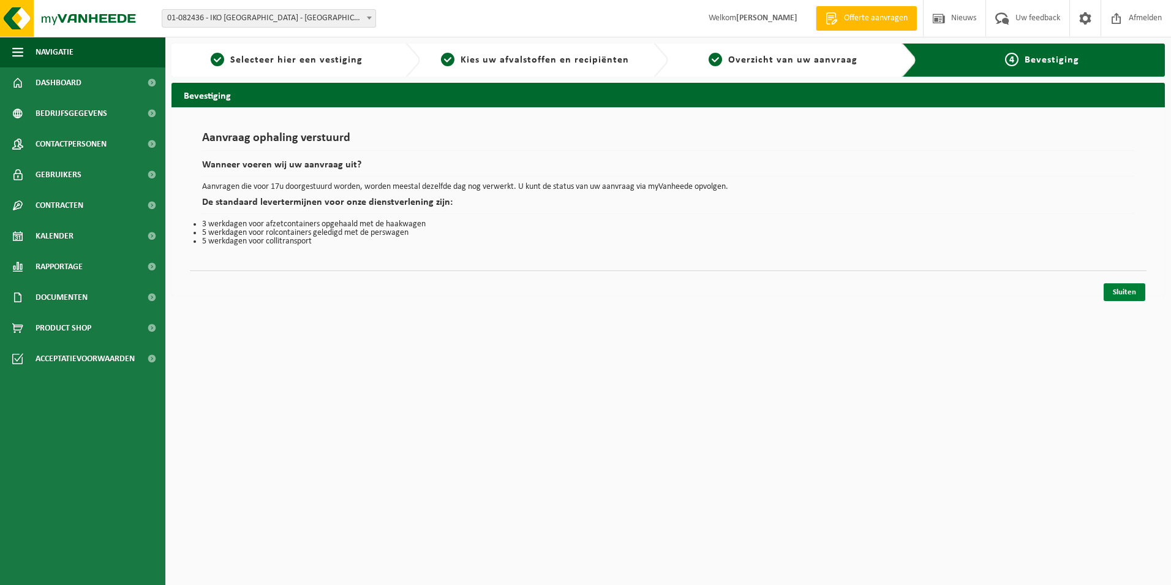
click at [1126, 295] on link "Sluiten" at bounding box center [1125, 292] width 42 height 18
